Goal: Task Accomplishment & Management: Use online tool/utility

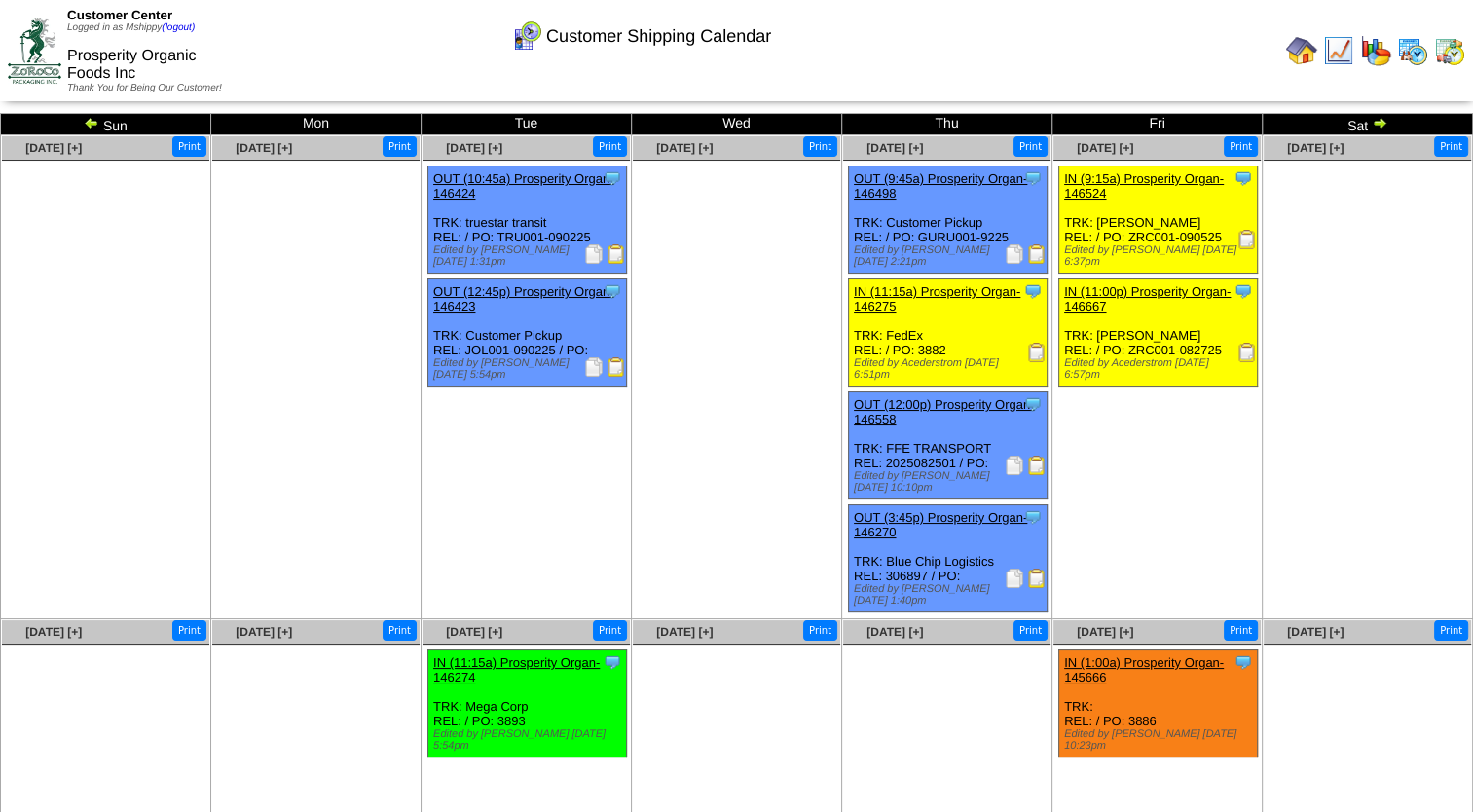
click at [1038, 344] on img at bounding box center [1037, 352] width 20 height 20
click at [1275, 479] on td "Sep 06 [+] Print" at bounding box center [1368, 377] width 211 height 484
click at [684, 432] on ul at bounding box center [736, 306] width 208 height 292
